Goal: Task Accomplishment & Management: Manage account settings

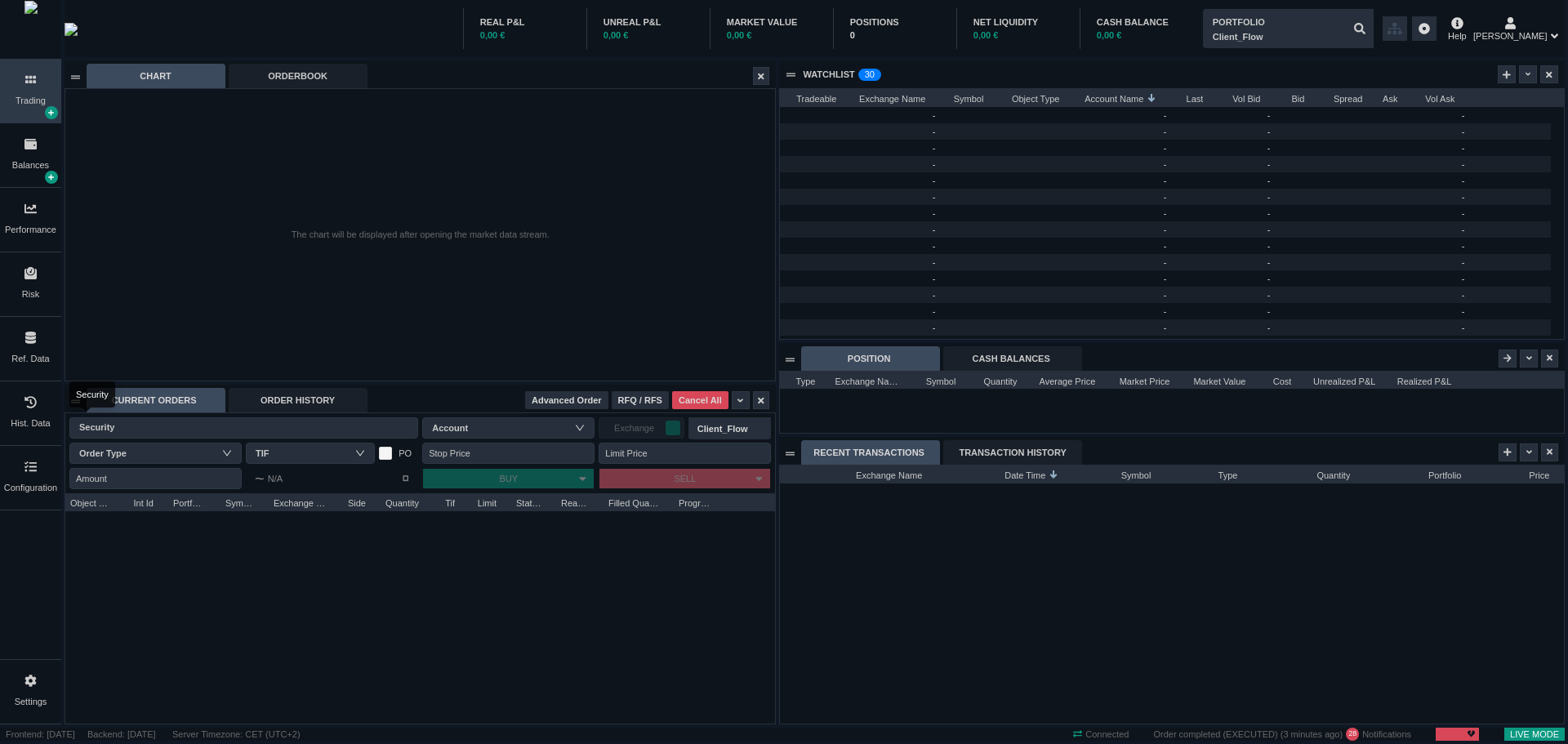
scroll to position [258, 783]
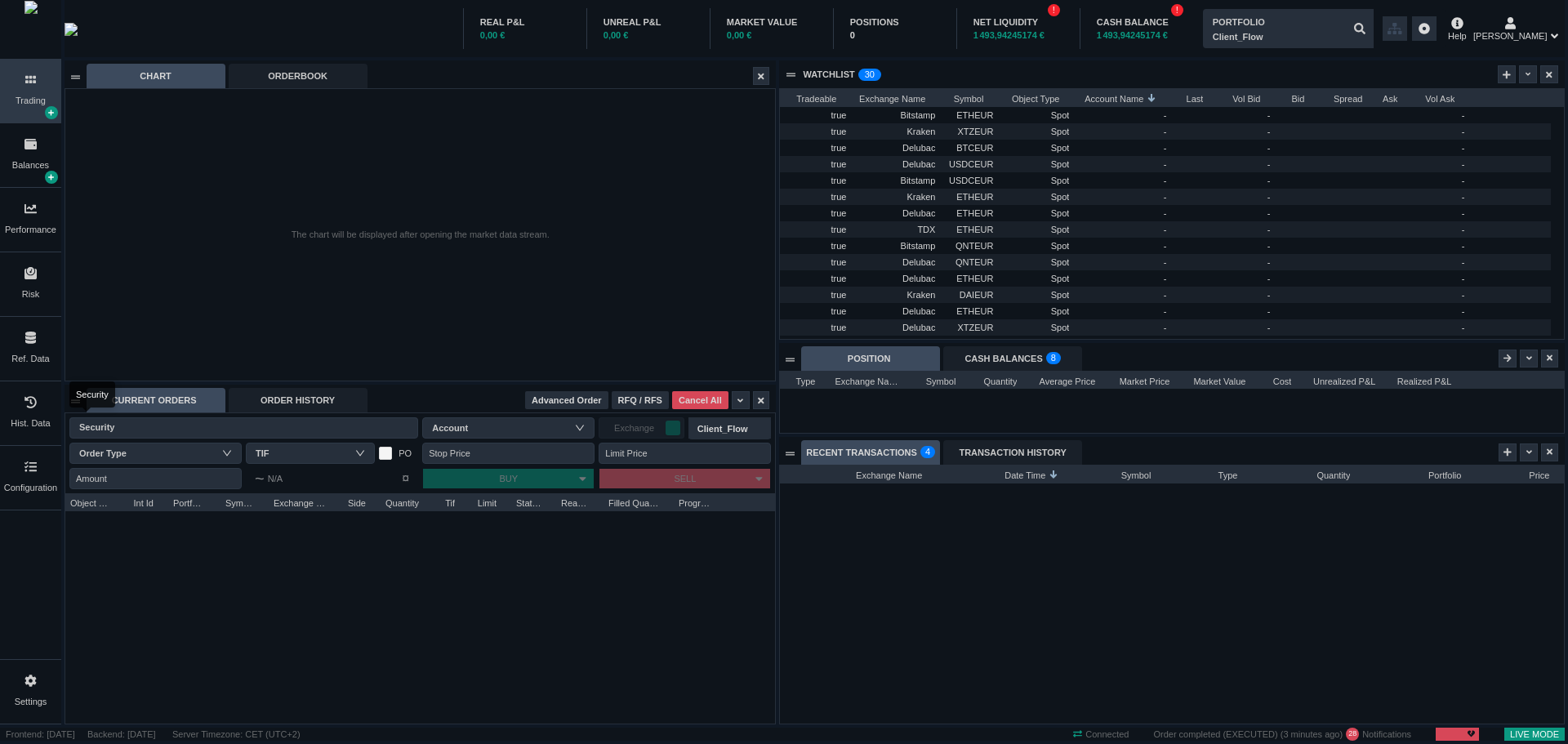
click at [294, 400] on div "ORDER HISTORY" at bounding box center [298, 400] width 139 height 25
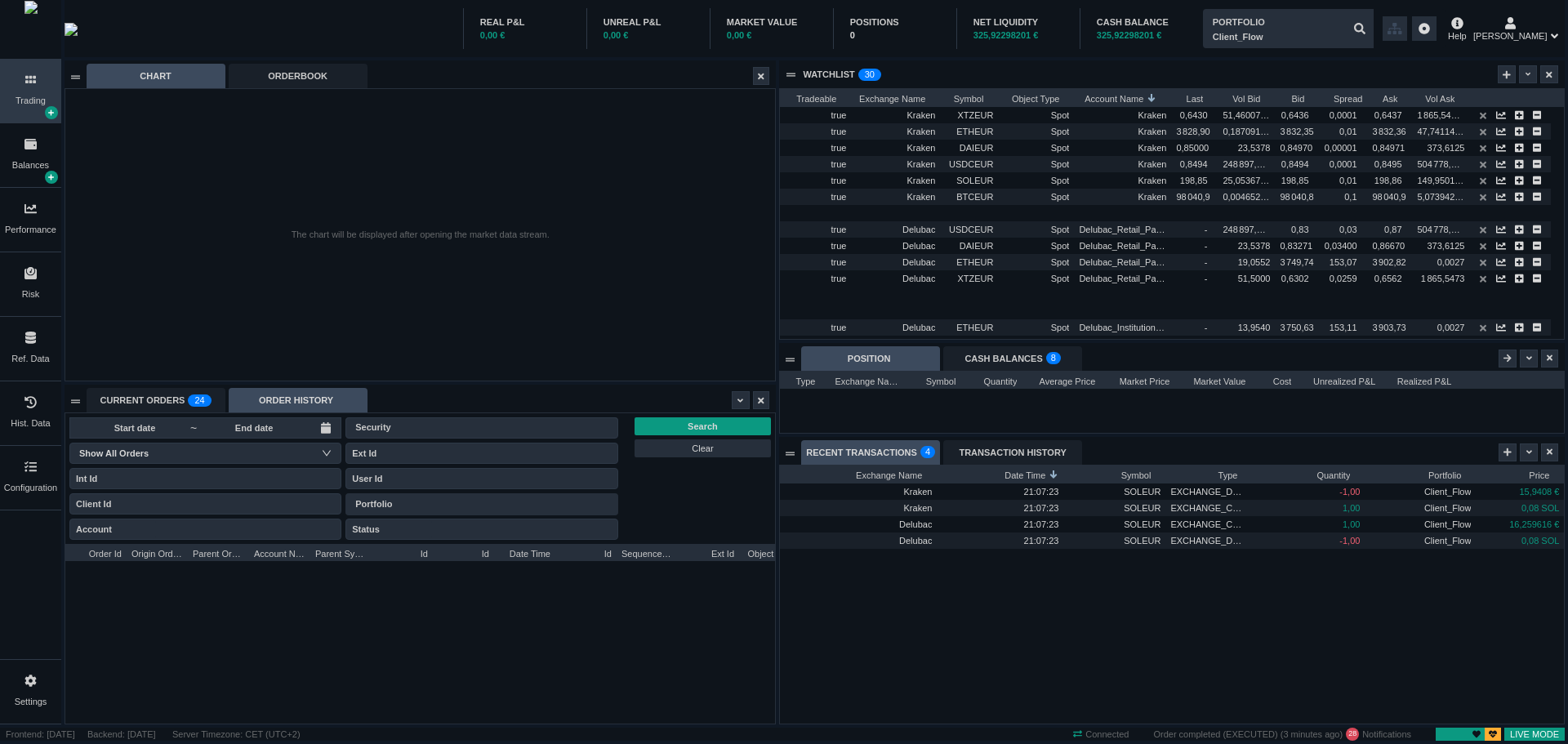
type input "Client_Flow"
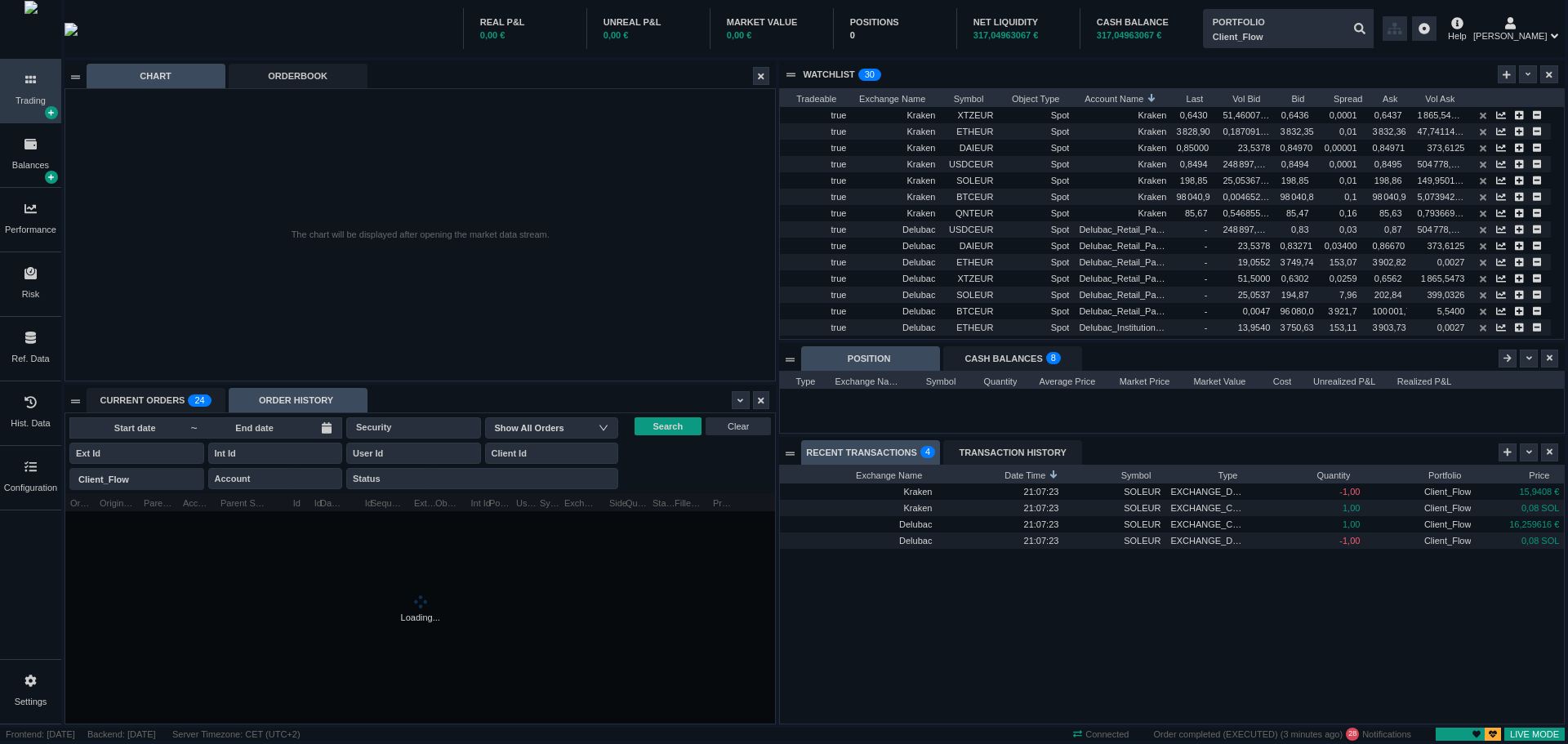
scroll to position [230, 710]
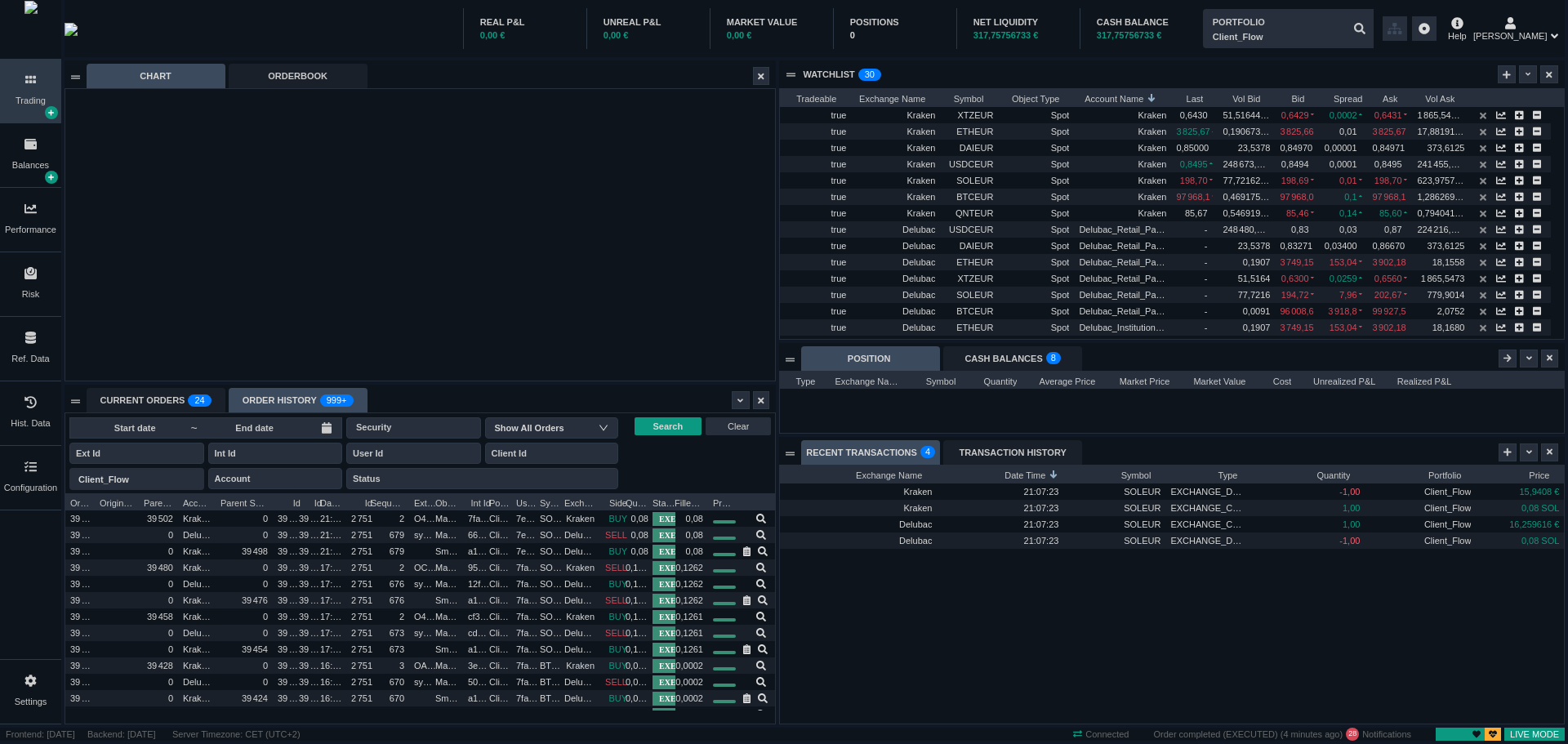
click at [741, 396] on icon at bounding box center [740, 400] width 5 height 9
click at [753, 448] on li "Table Settings" at bounding box center [807, 455] width 153 height 26
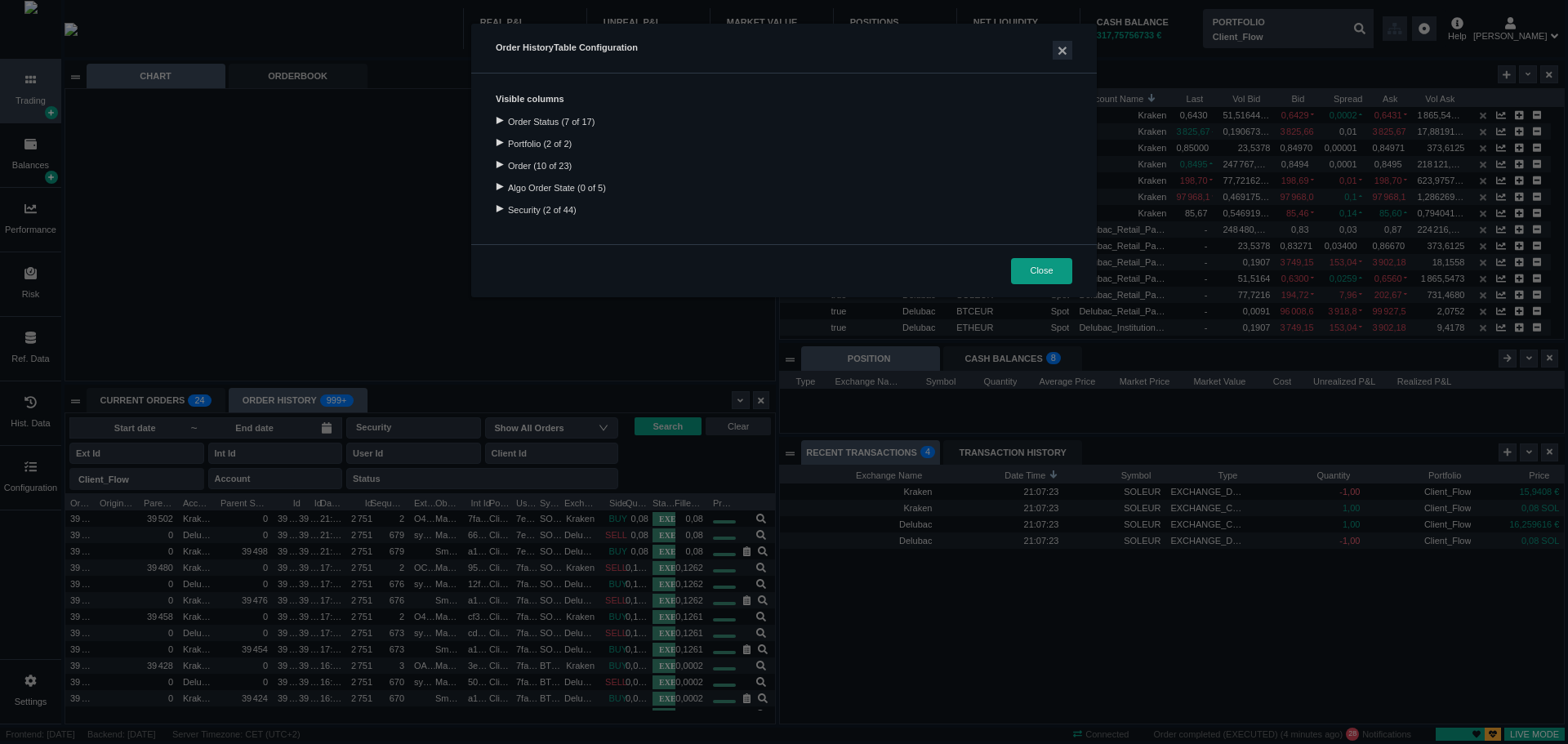
click at [502, 119] on div at bounding box center [499, 121] width 22 height 7
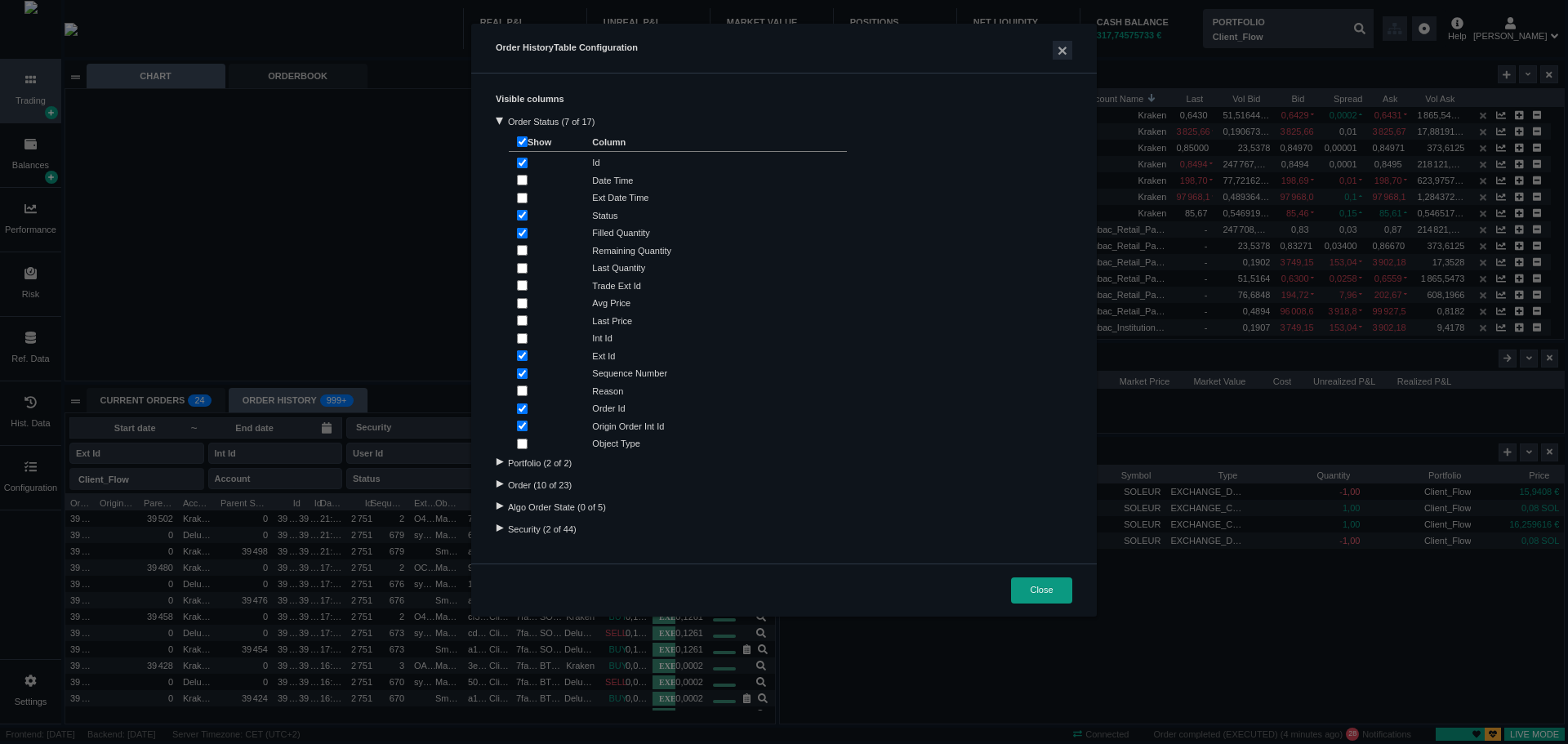
click at [500, 485] on div at bounding box center [499, 484] width 22 height 7
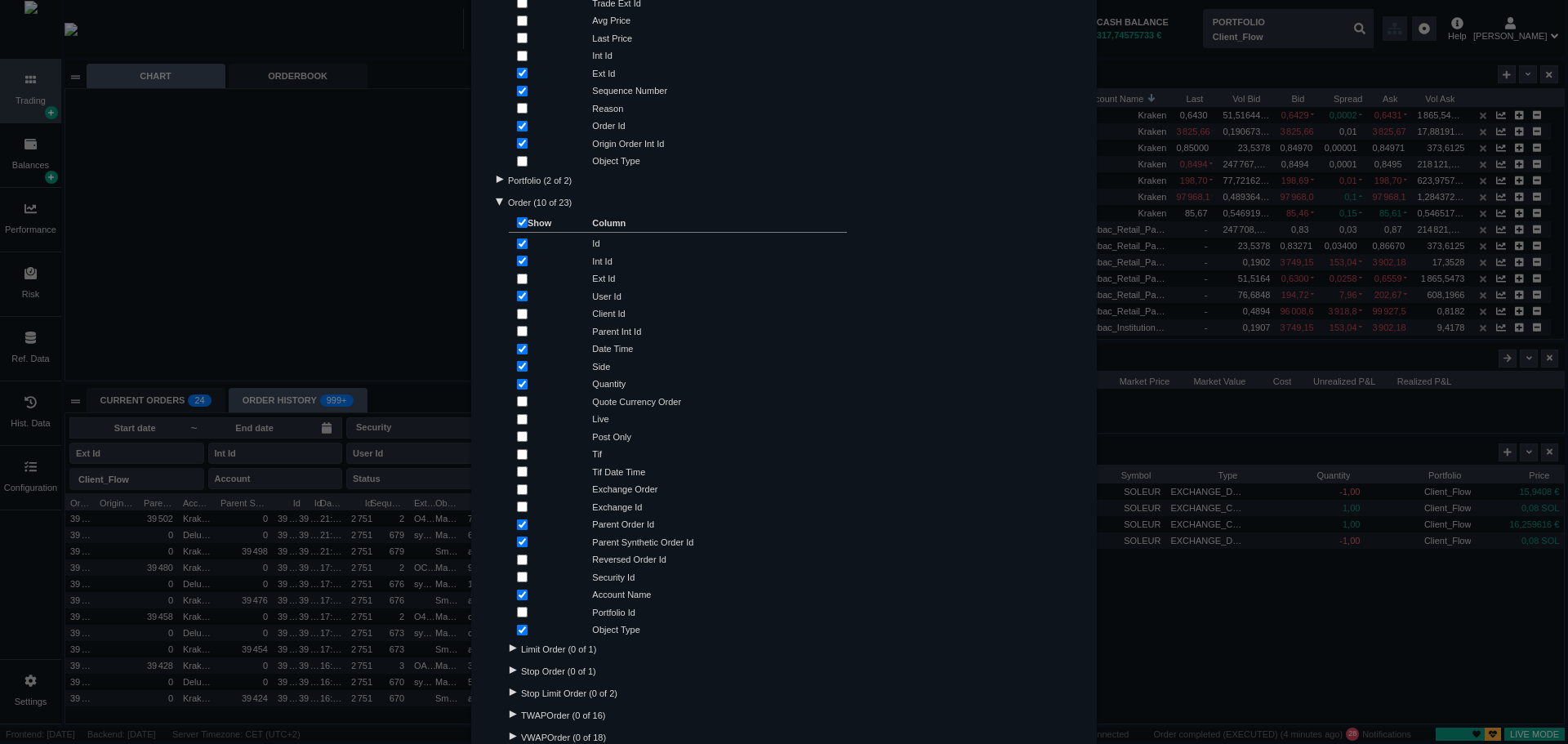
scroll to position [327, 0]
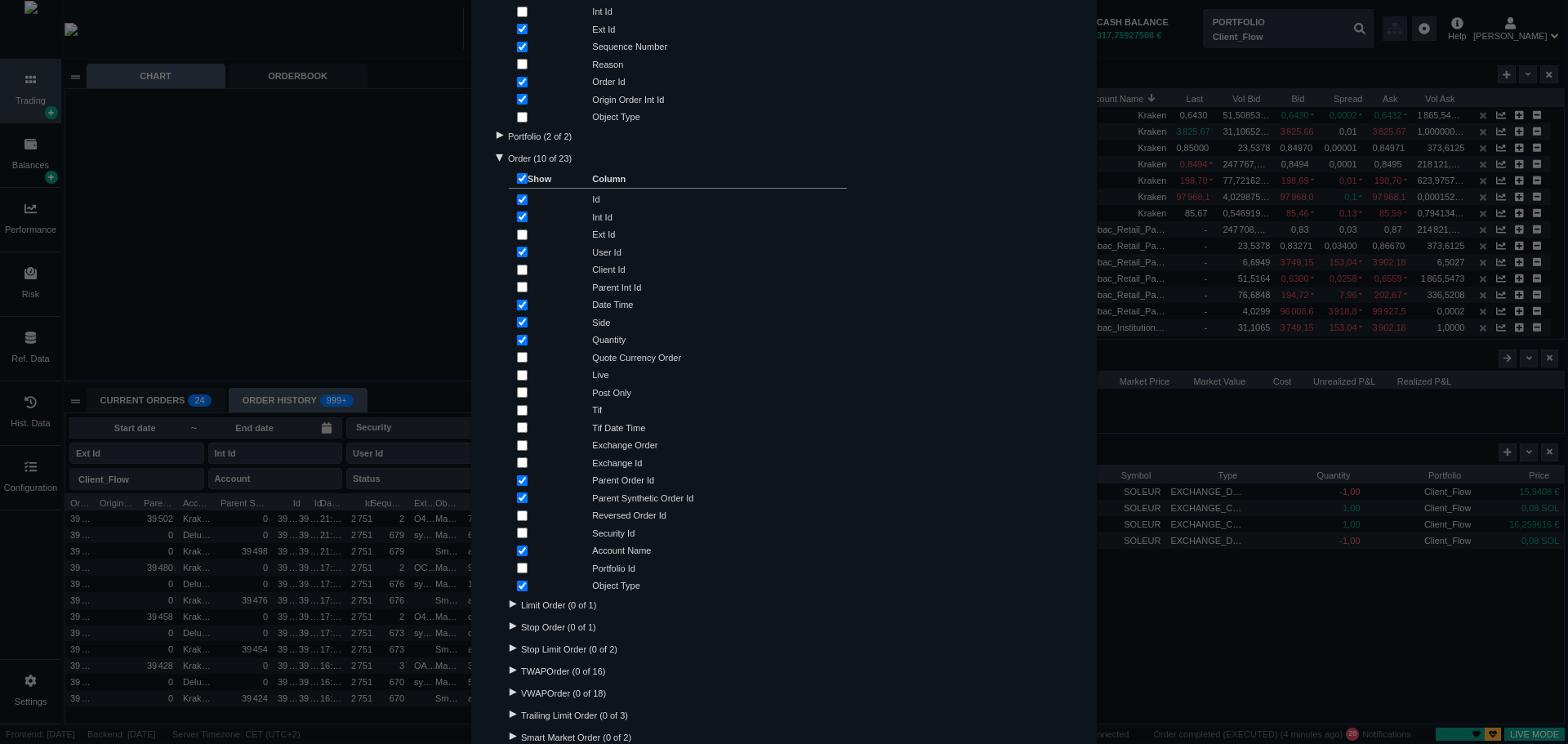
click at [297, 568] on div "Order History Table Configuration × Visible columns Order Status (7 of 17) Show…" at bounding box center [784, 372] width 1568 height 744
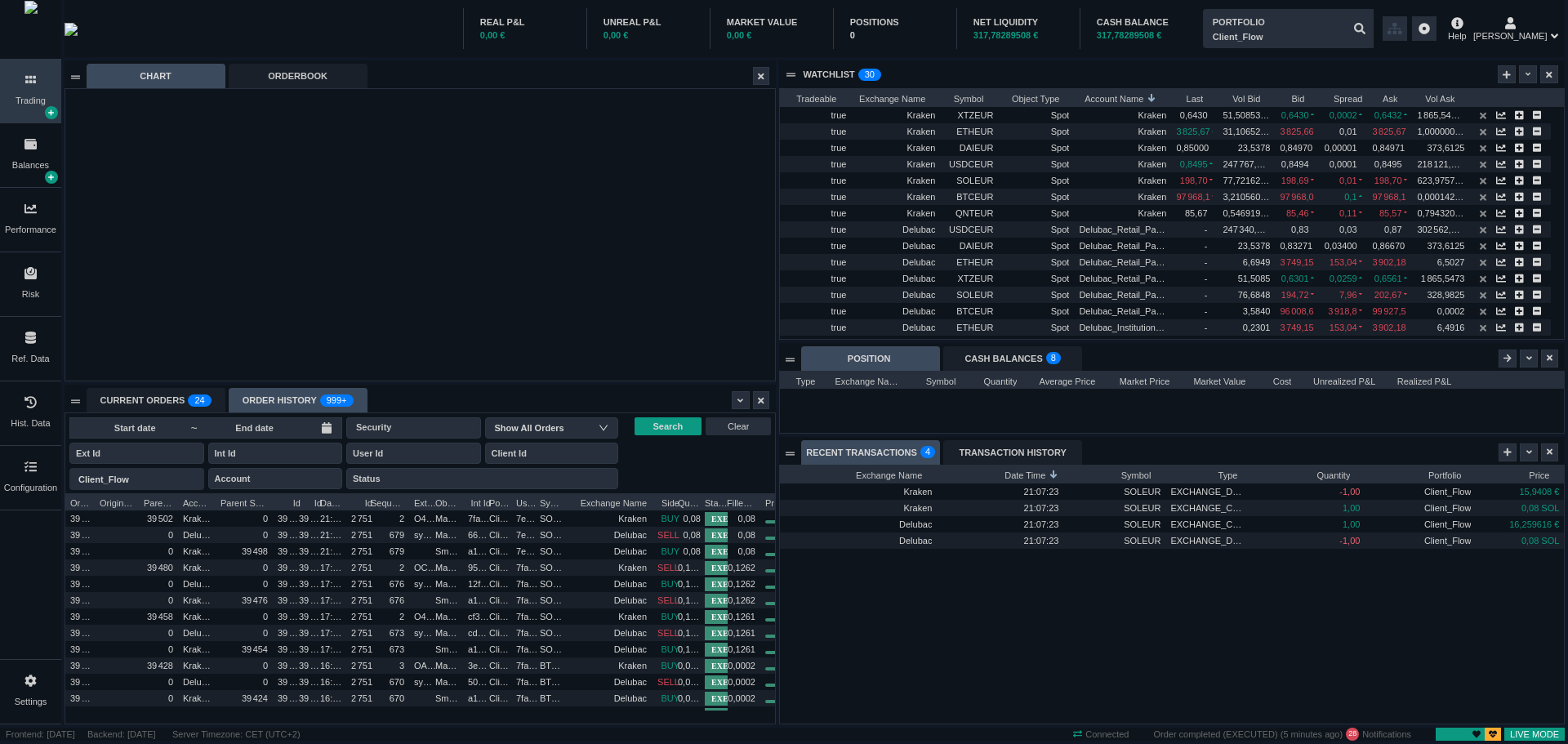
drag, startPoint x: 598, startPoint y: 500, endPoint x: 651, endPoint y: 495, distance: 53.2
click at [651, 495] on div at bounding box center [651, 502] width 6 height 16
click at [737, 396] on div at bounding box center [740, 400] width 18 height 18
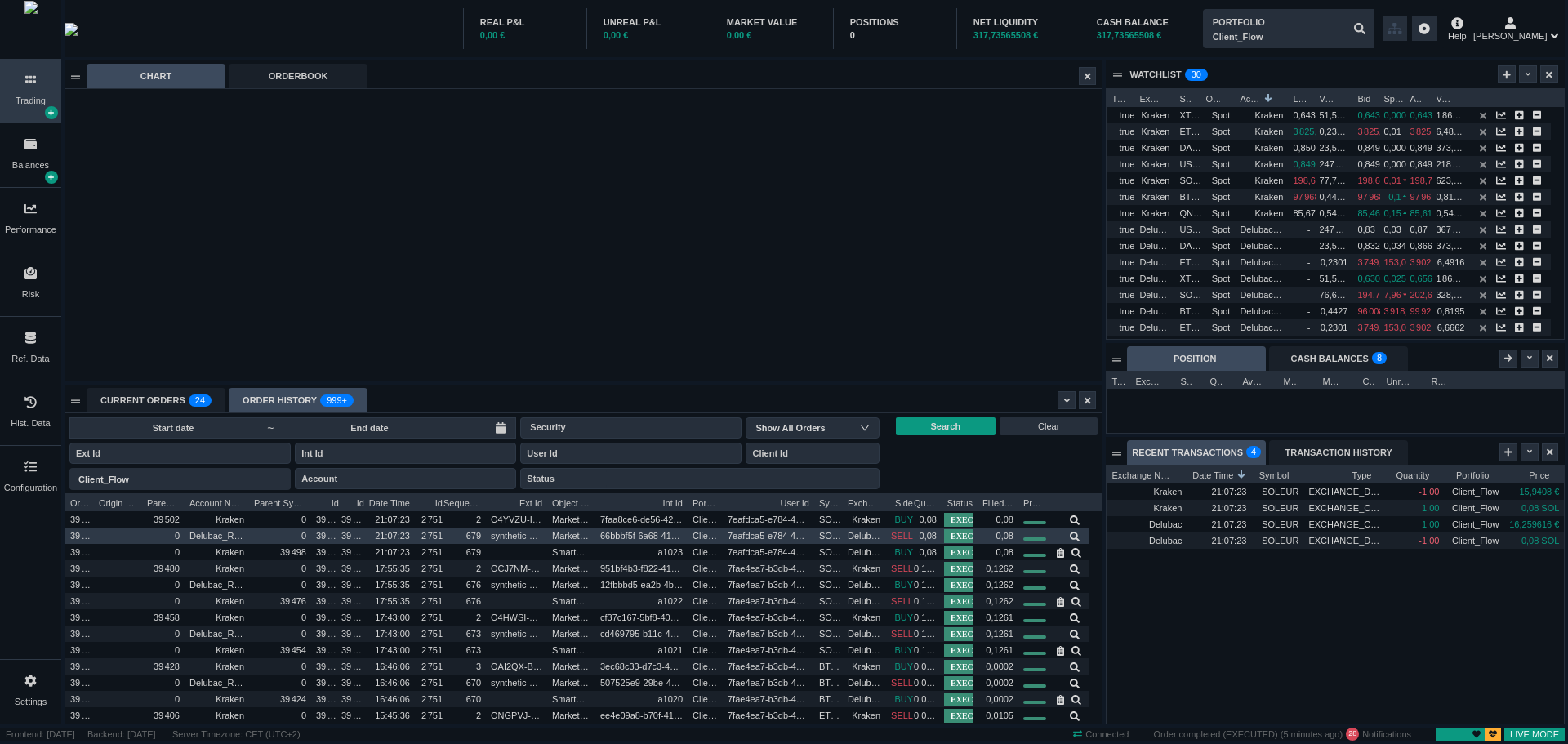
scroll to position [230, 1037]
